Goal: Transaction & Acquisition: Book appointment/travel/reservation

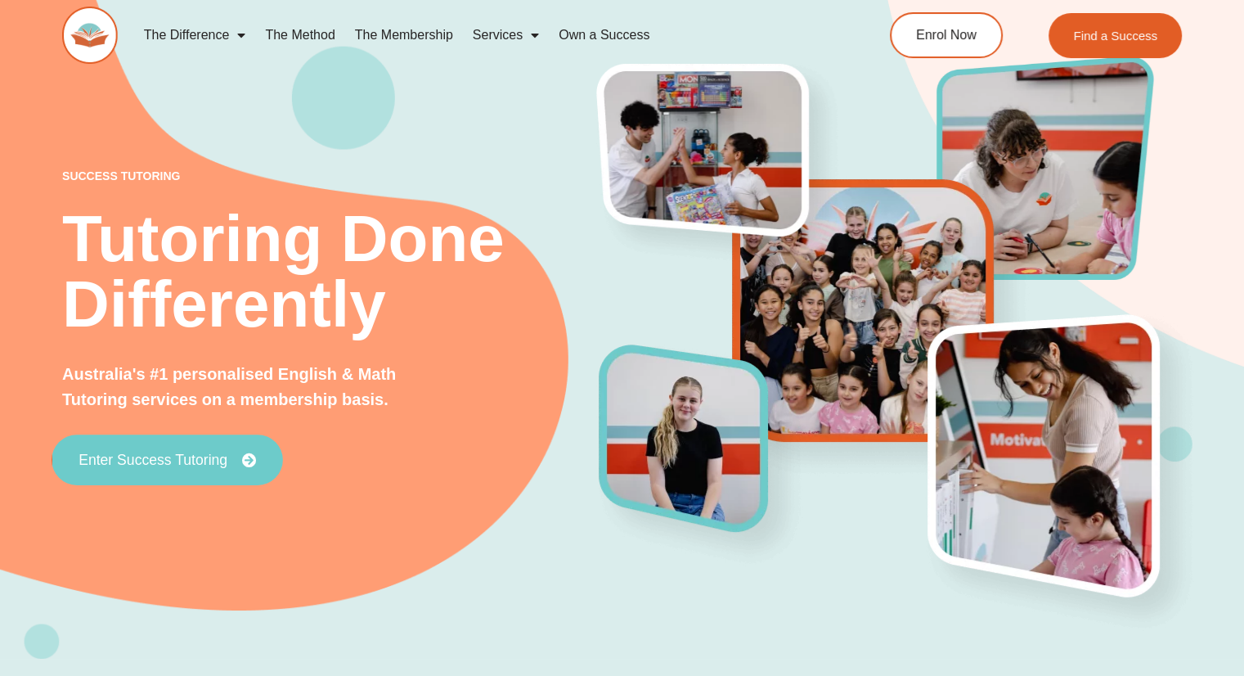
click at [152, 447] on link "Enter Success Tutoring" at bounding box center [167, 460] width 231 height 51
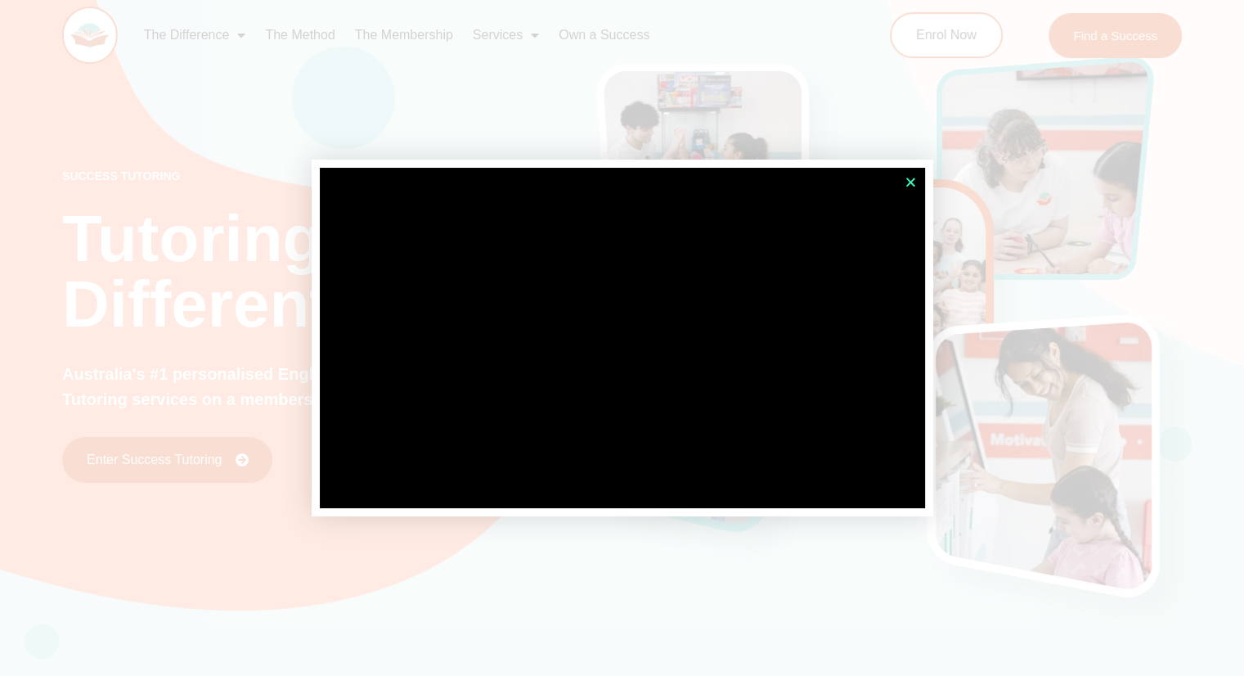
click at [906, 178] on icon "Close" at bounding box center [911, 182] width 12 height 12
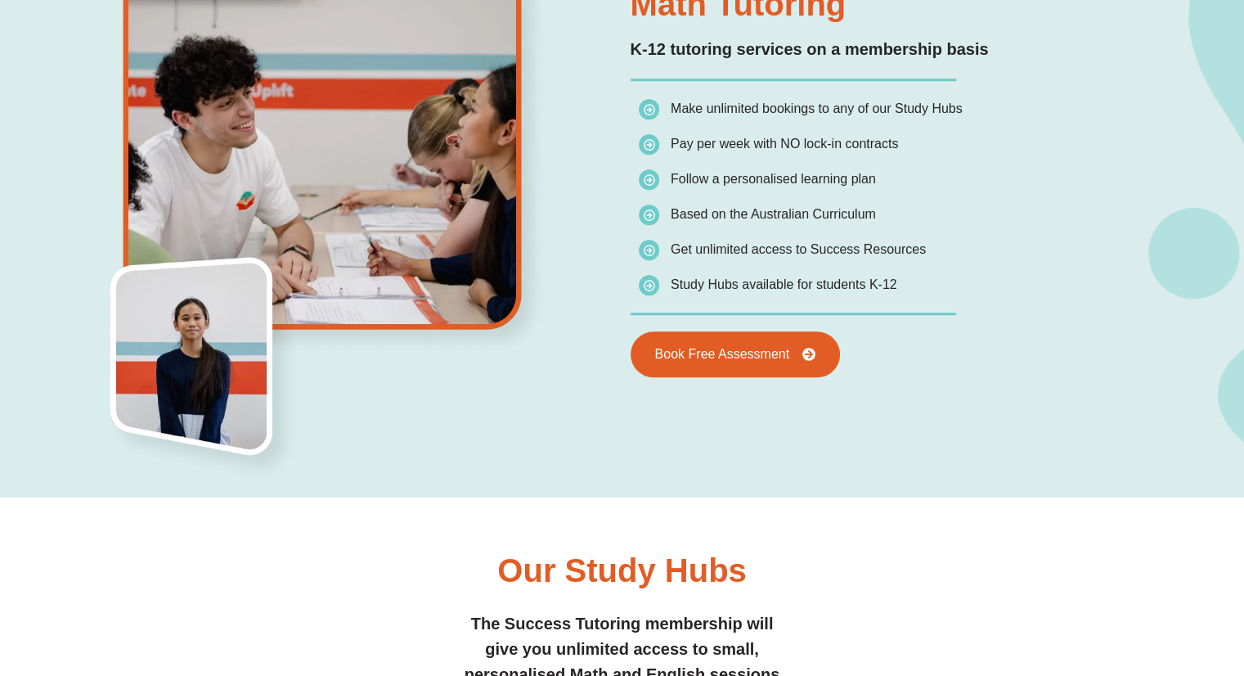
scroll to position [1255, 0]
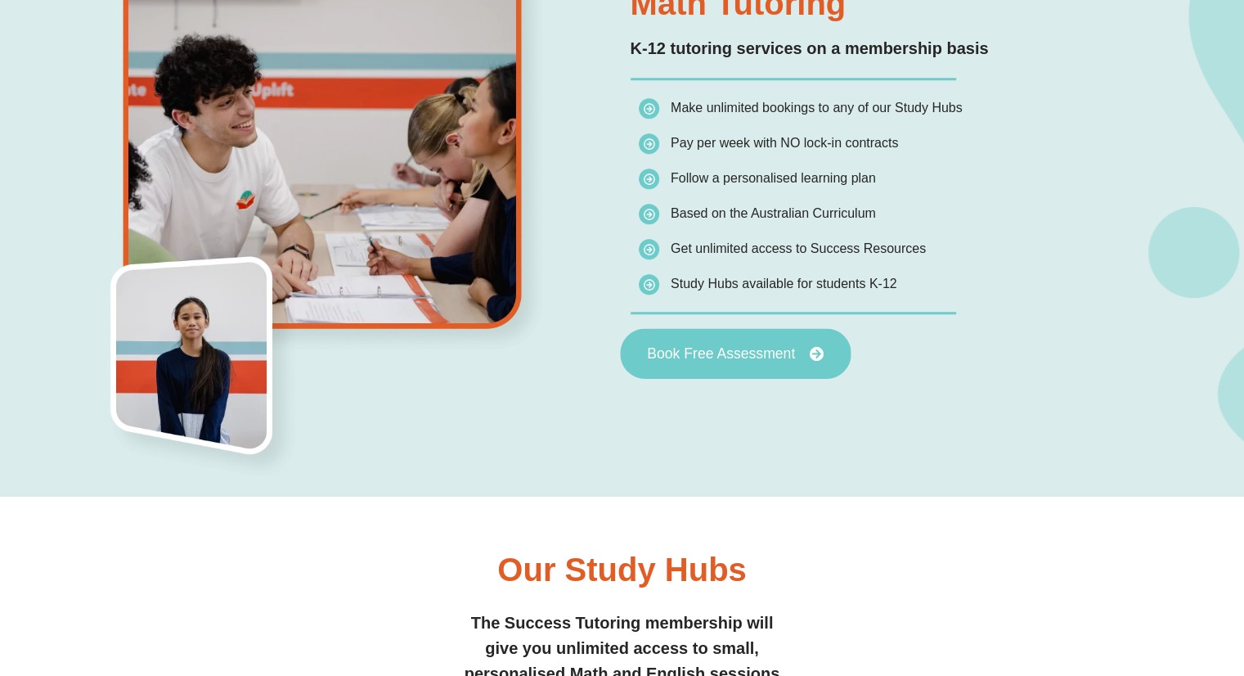
click at [730, 355] on span "Book Free Assessment" at bounding box center [721, 353] width 148 height 15
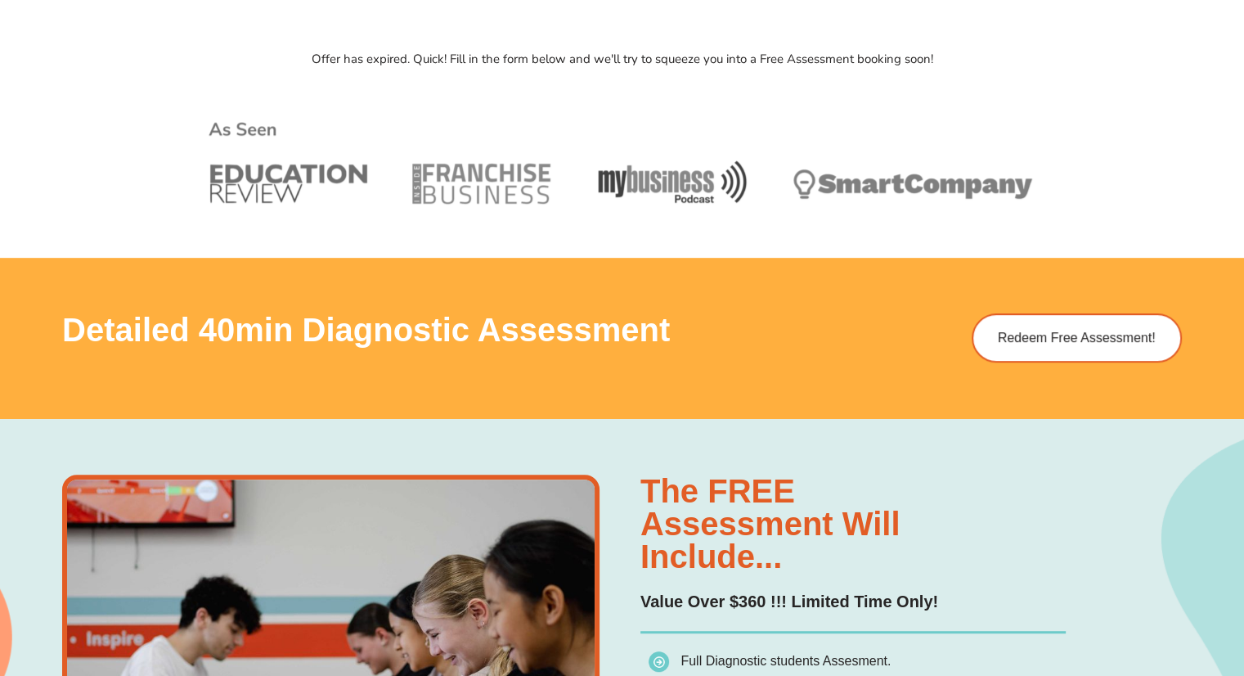
scroll to position [756, 0]
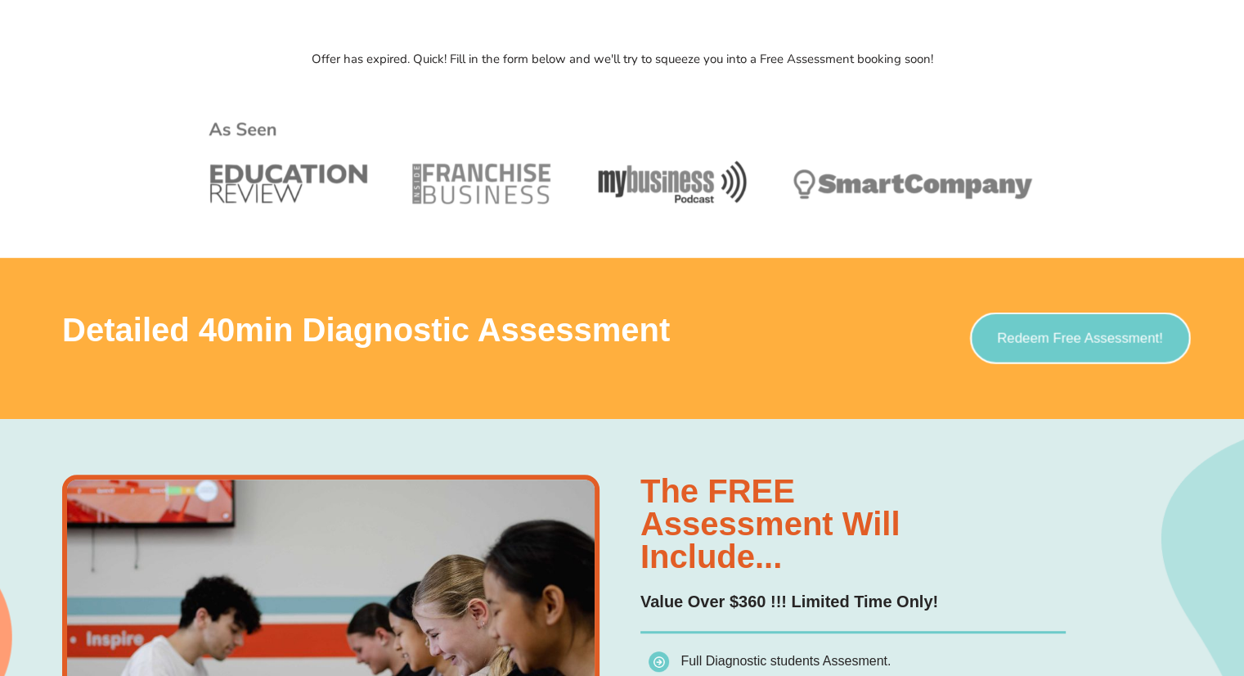
click at [1110, 338] on span "Redeem Free Assessment!" at bounding box center [1080, 338] width 166 height 14
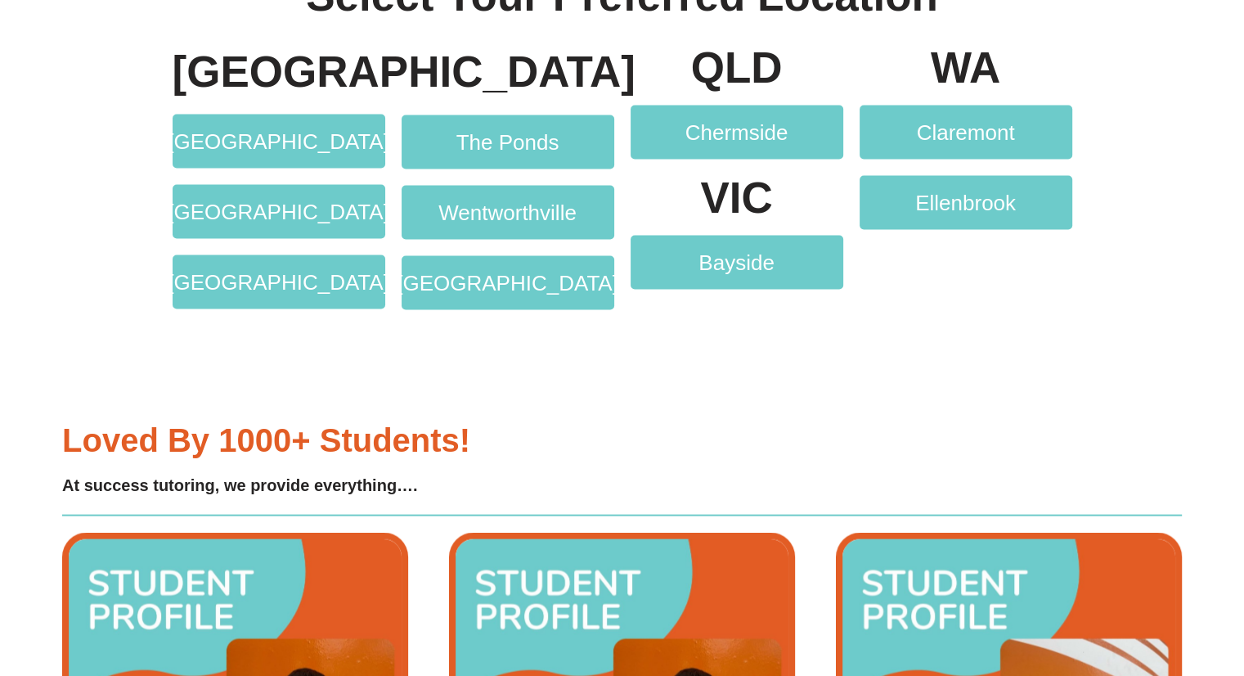
scroll to position [3291, 0]
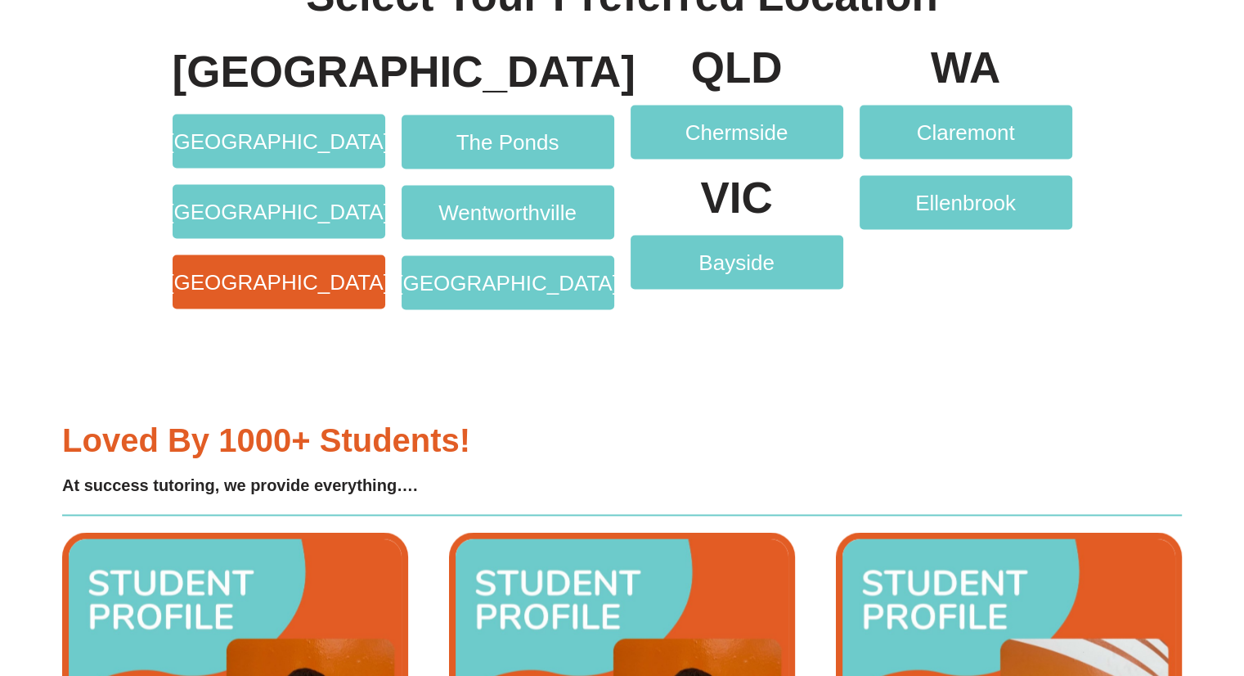
click at [364, 290] on link "[GEOGRAPHIC_DATA]" at bounding box center [279, 282] width 213 height 54
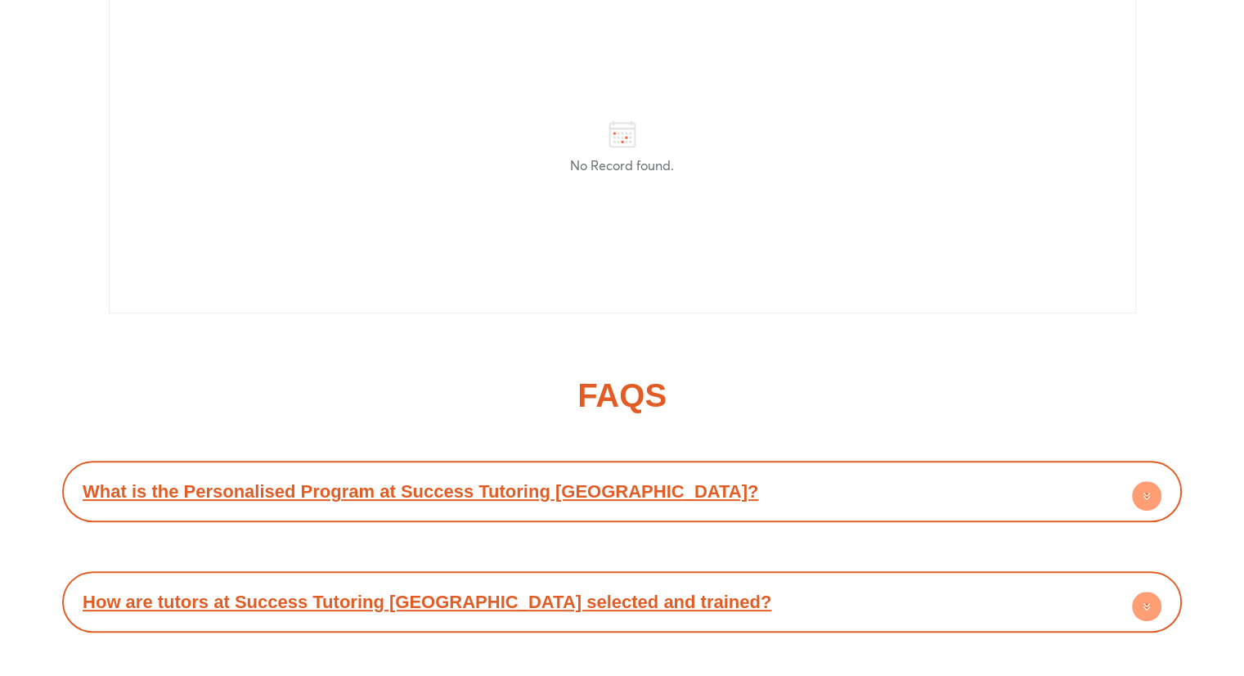
scroll to position [6333, 0]
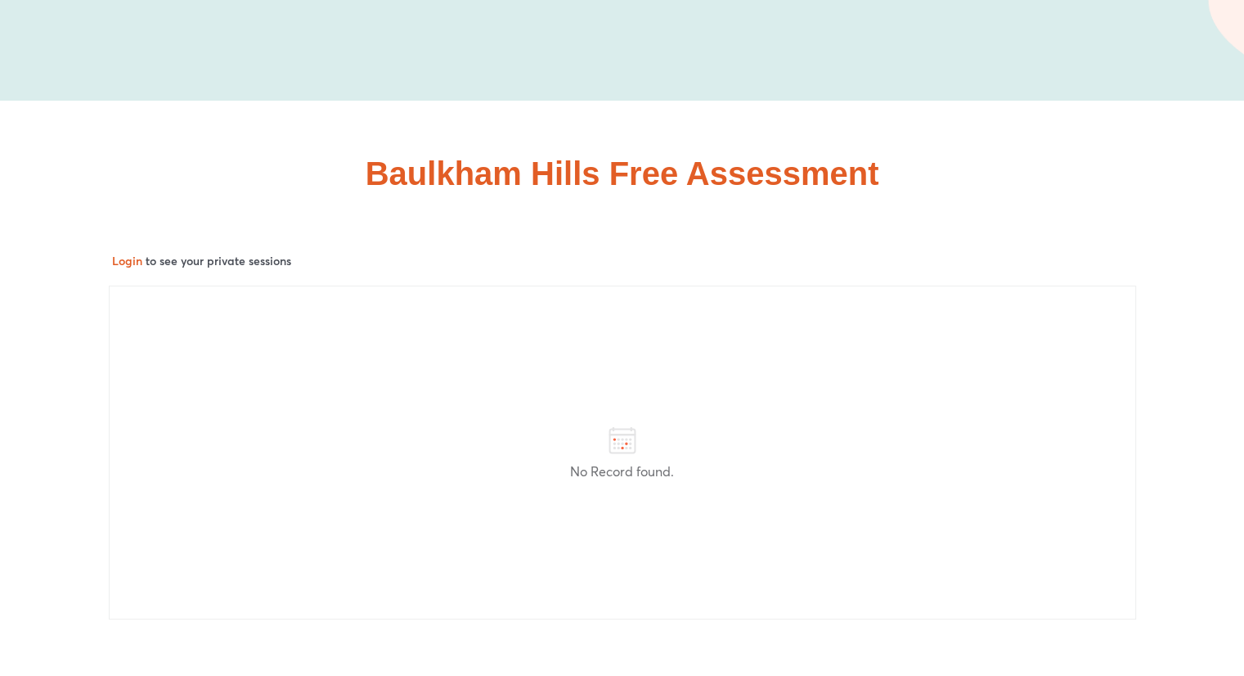
click at [665, 461] on p "No Record found." at bounding box center [622, 471] width 999 height 20
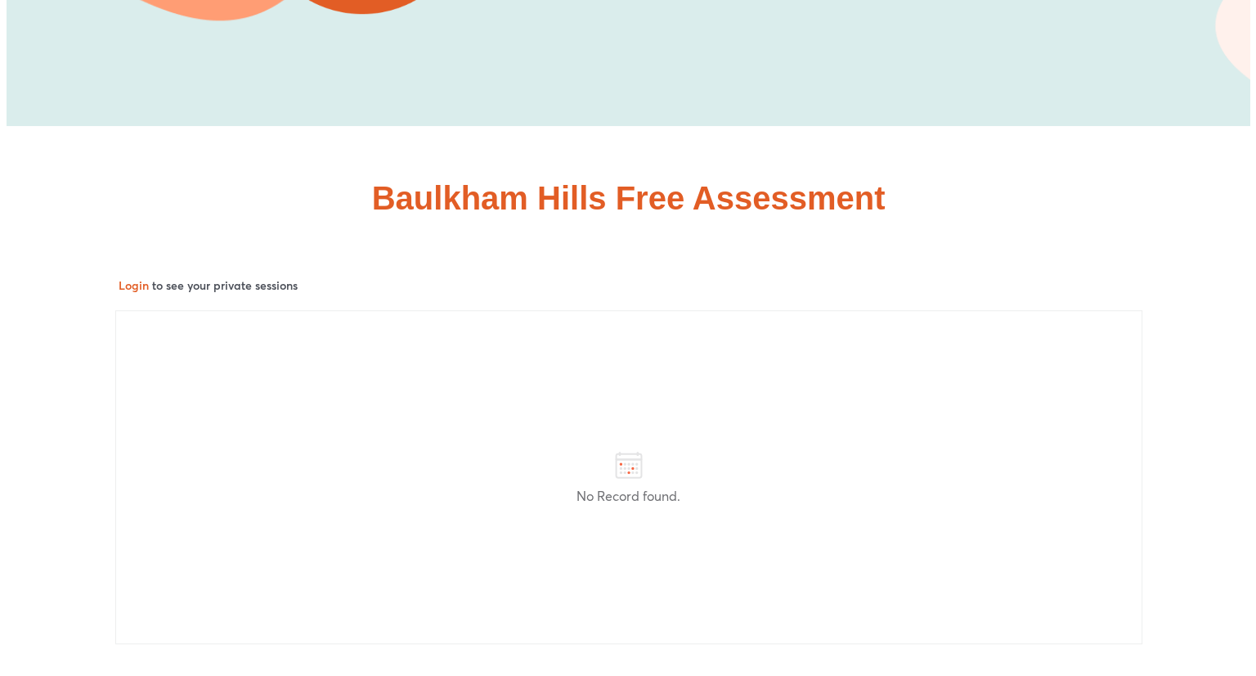
scroll to position [7433, 0]
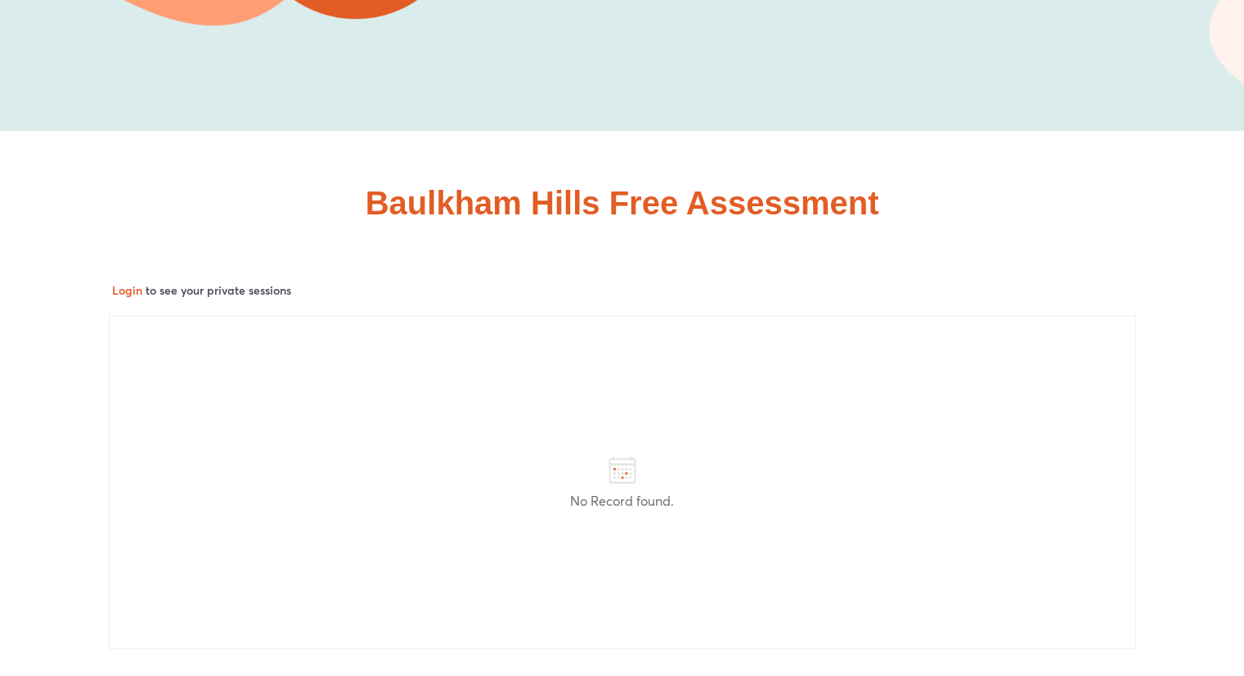
click at [133, 281] on div "Login to see your private sessions" at bounding box center [622, 289] width 1021 height 17
click at [121, 282] on button "Login" at bounding box center [127, 290] width 30 height 16
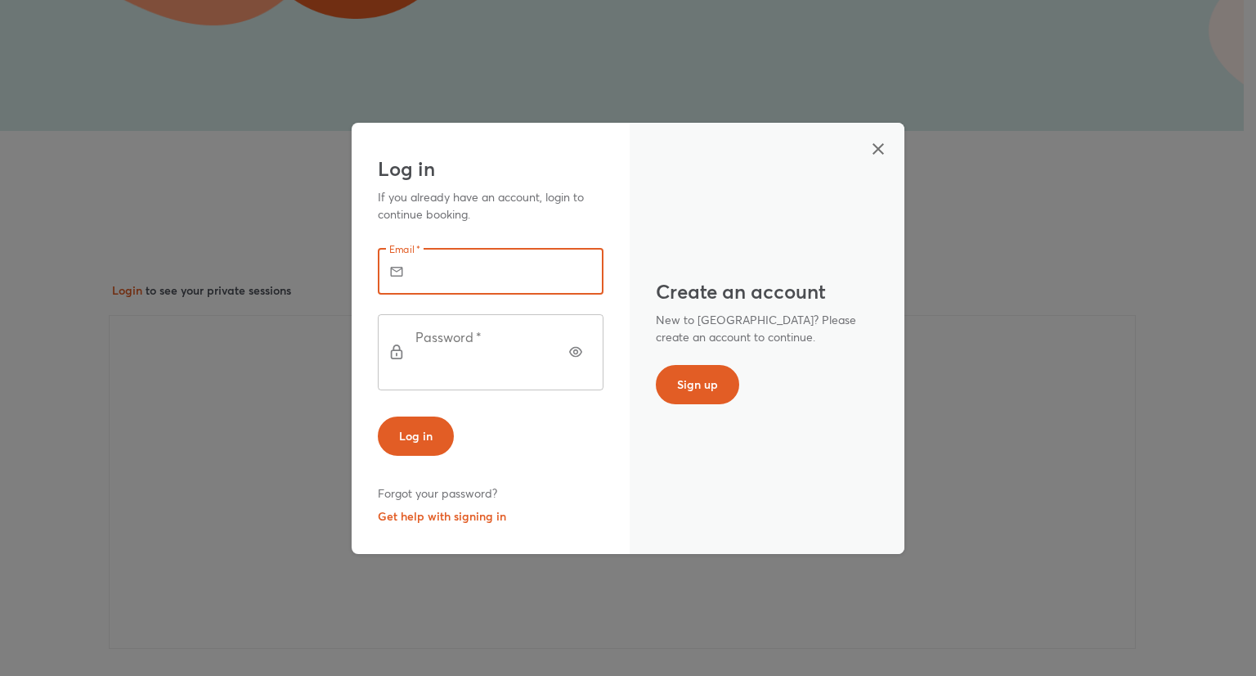
click at [438, 294] on input "text" at bounding box center [513, 272] width 181 height 46
type input "**********"
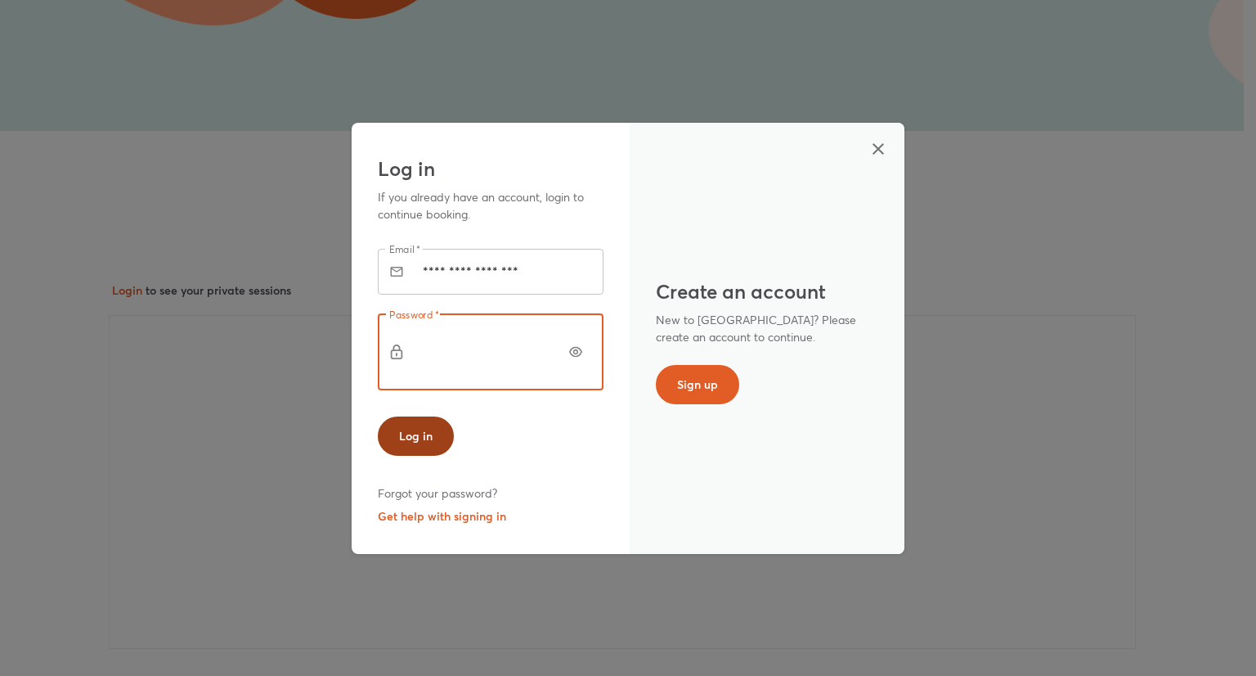
click at [393, 416] on button "Log in" at bounding box center [416, 435] width 76 height 39
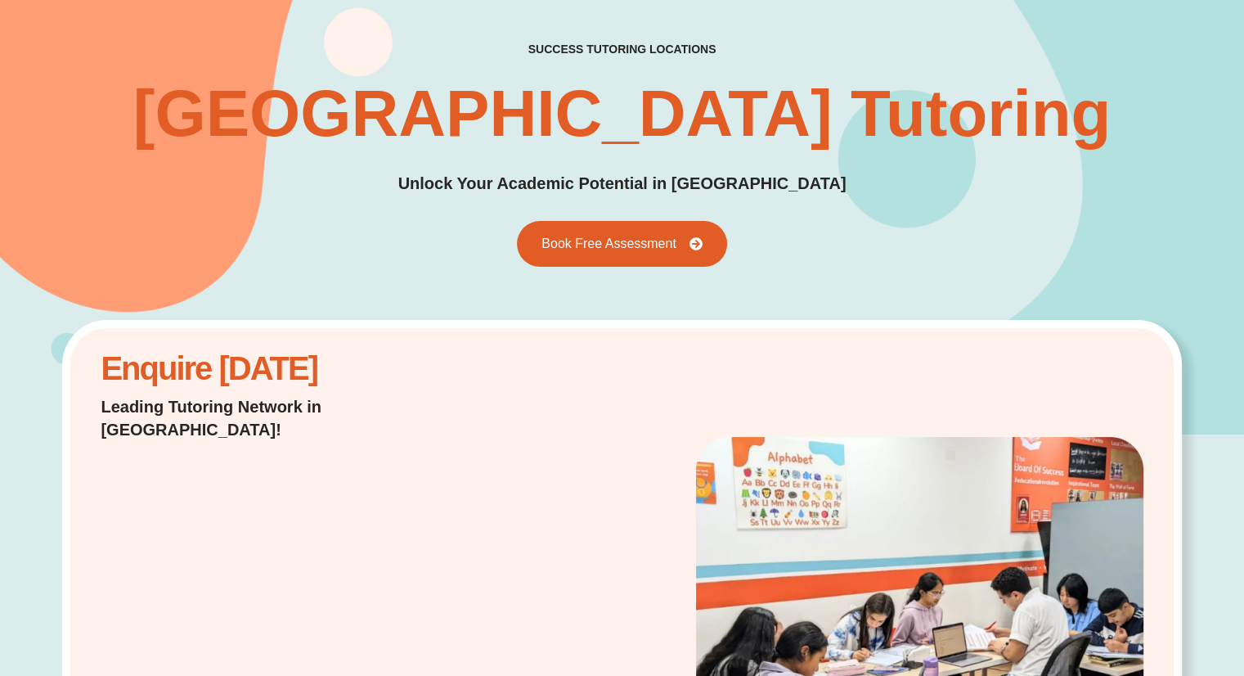
scroll to position [67, 0]
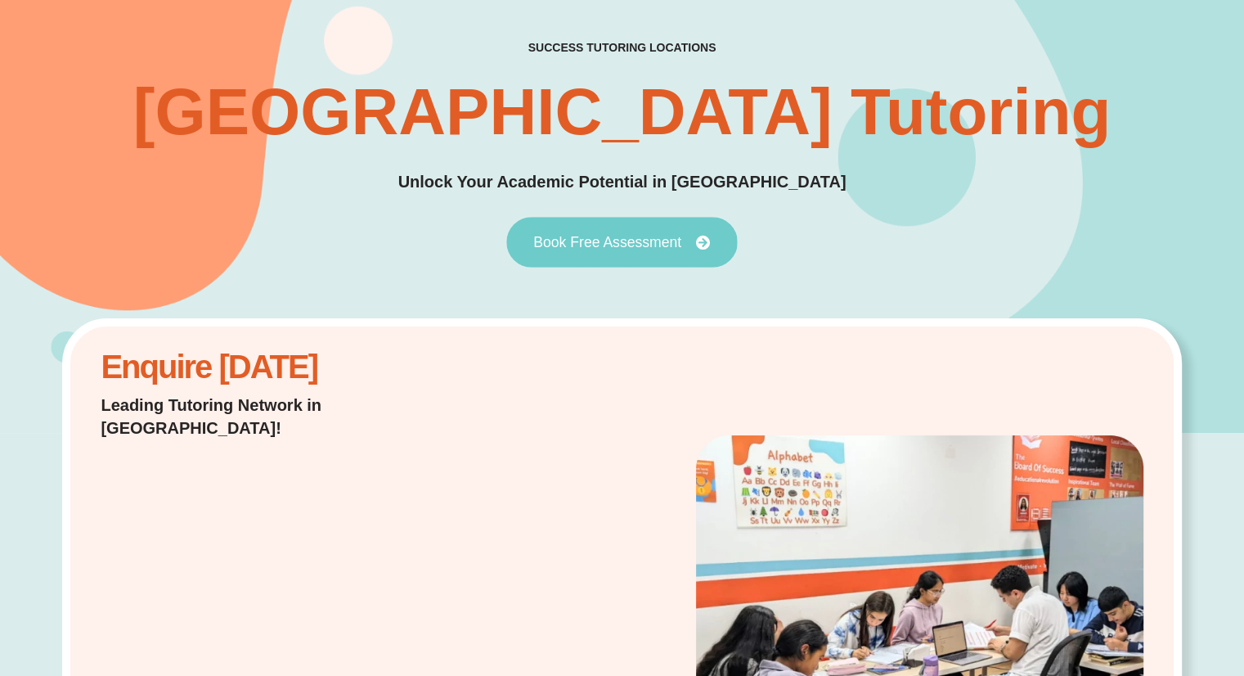
click at [618, 247] on span "Book Free Assessment" at bounding box center [607, 242] width 148 height 15
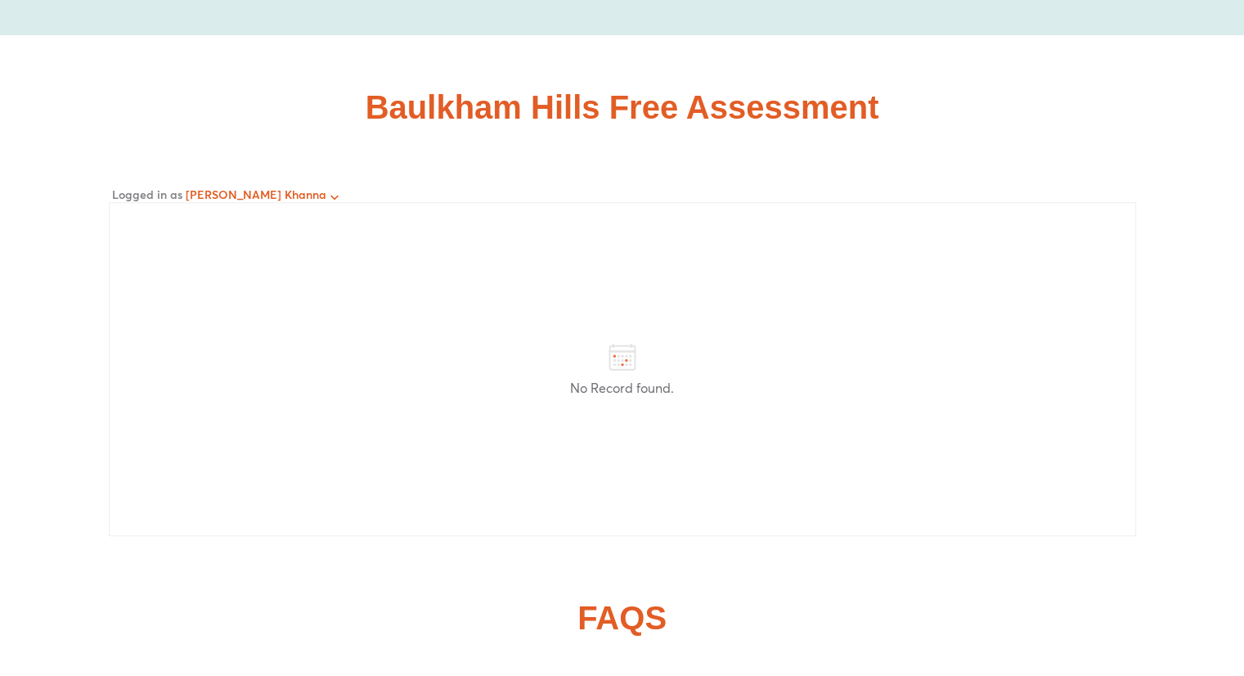
scroll to position [7549, 0]
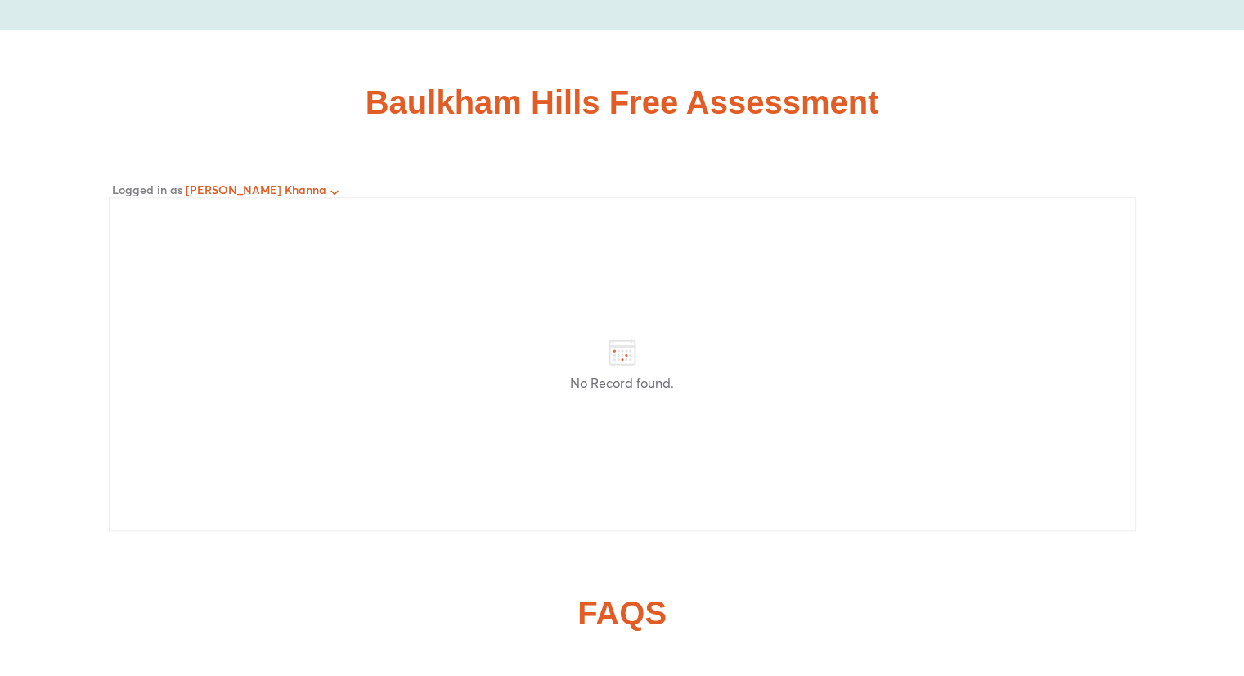
click at [622, 335] on icon at bounding box center [622, 351] width 33 height 33
